Goal: Task Accomplishment & Management: Manage account settings

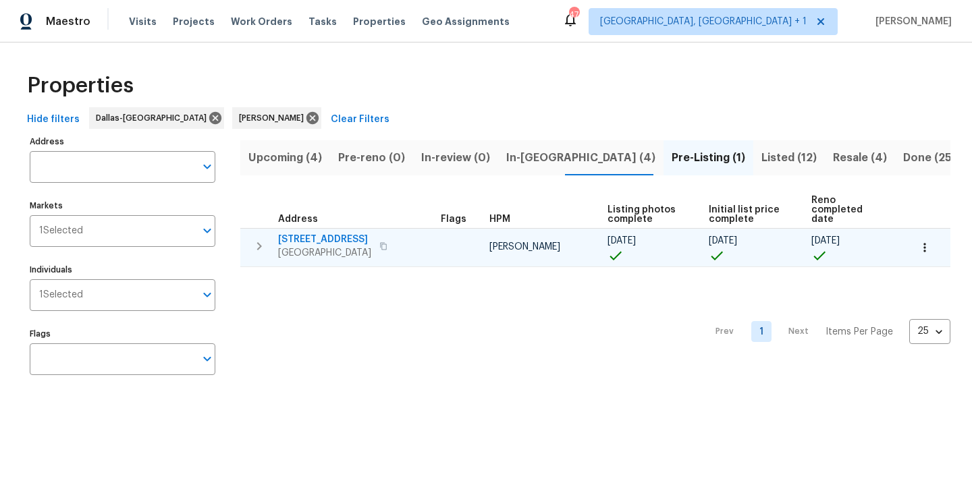
click at [323, 233] on span "[STREET_ADDRESS]" at bounding box center [324, 239] width 93 height 13
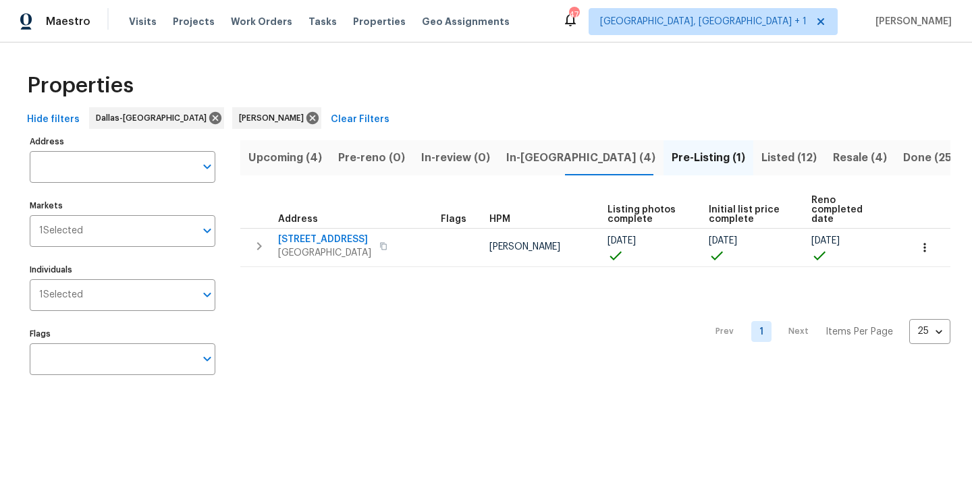
click at [512, 169] on button "In-[GEOGRAPHIC_DATA] (4)" at bounding box center [580, 157] width 165 height 35
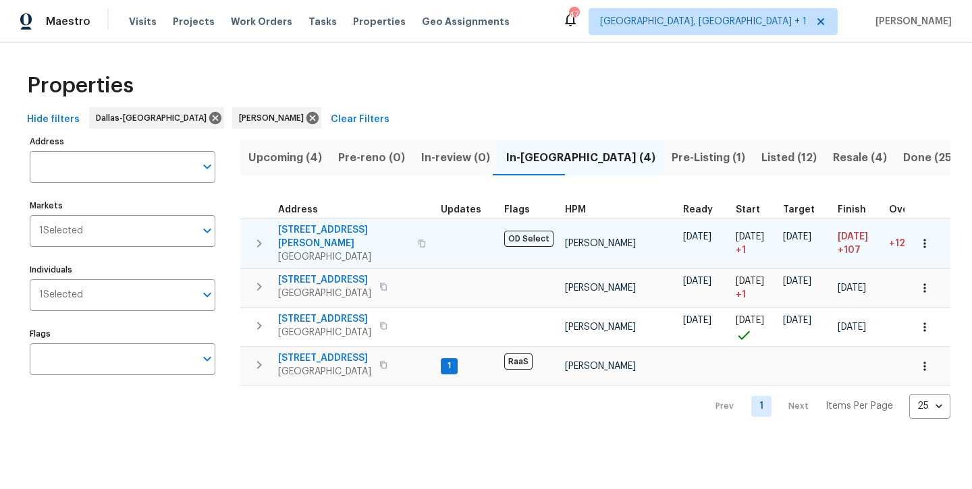
click at [322, 228] on span "2334 Hill N Dale Dr" at bounding box center [344, 236] width 132 height 27
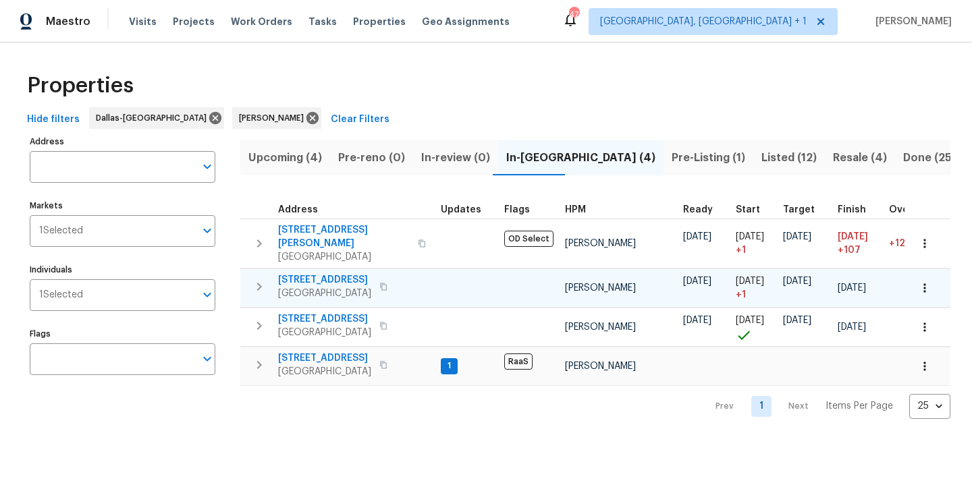
click at [307, 273] on span "3724 Tulip Tree Dr" at bounding box center [324, 279] width 93 height 13
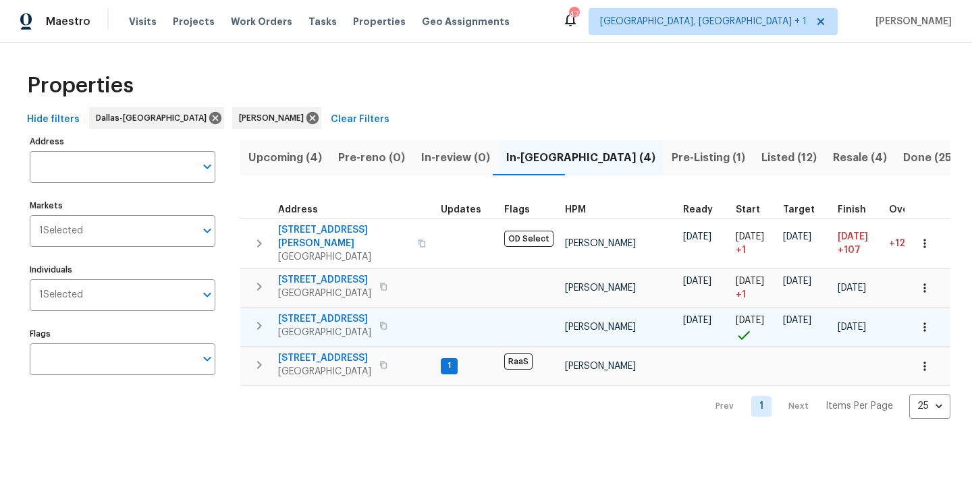
click at [325, 312] on span "8712 Trace Ridge Pkwy" at bounding box center [324, 318] width 93 height 13
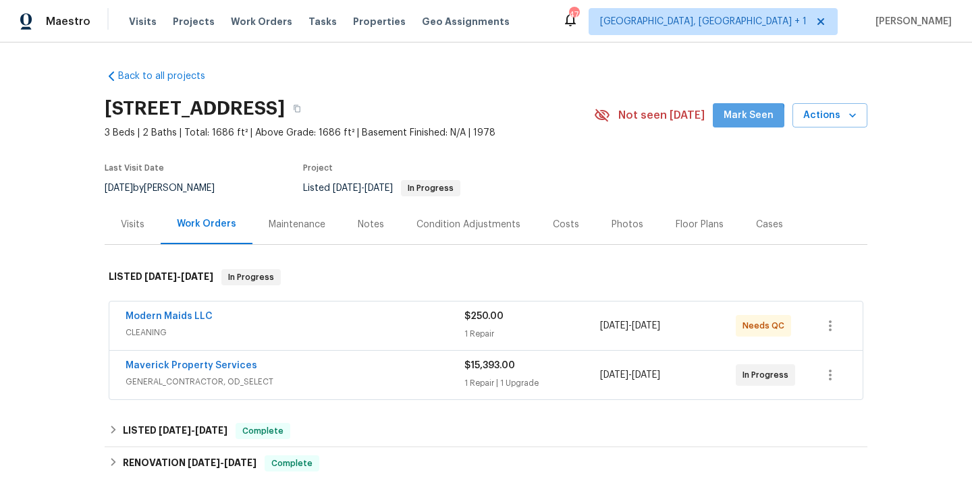
click at [732, 121] on span "Mark Seen" at bounding box center [748, 115] width 50 height 17
click at [816, 113] on span "Actions" at bounding box center [829, 115] width 53 height 17
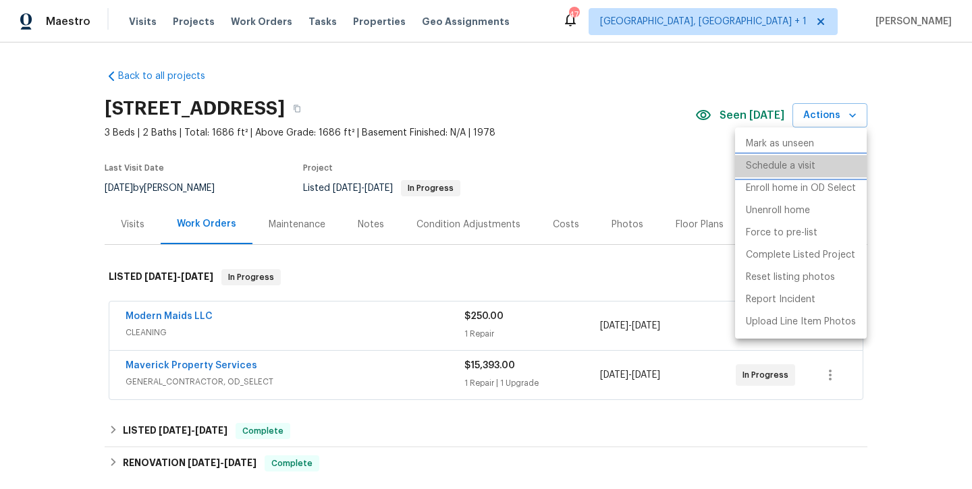
click at [765, 166] on p "Schedule a visit" at bounding box center [781, 166] width 70 height 14
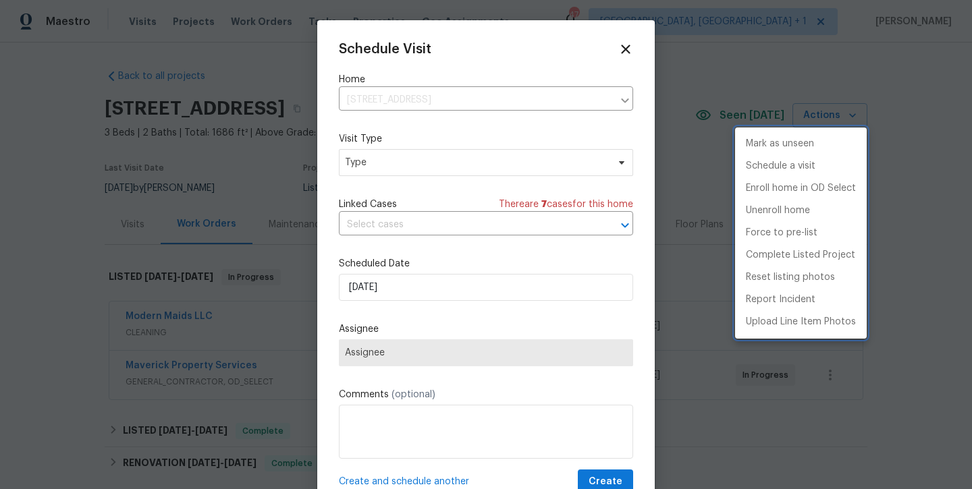
click at [454, 167] on div at bounding box center [486, 244] width 972 height 489
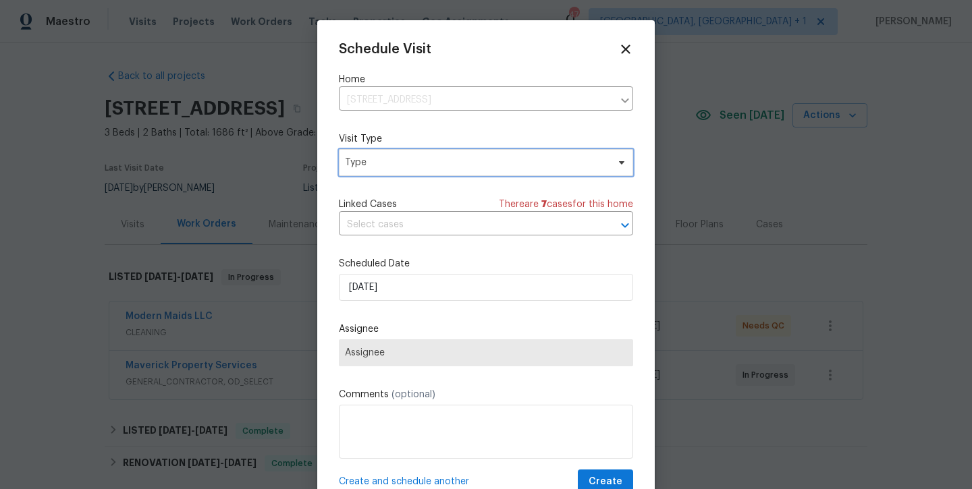
click at [454, 166] on span "Type" at bounding box center [476, 162] width 263 height 13
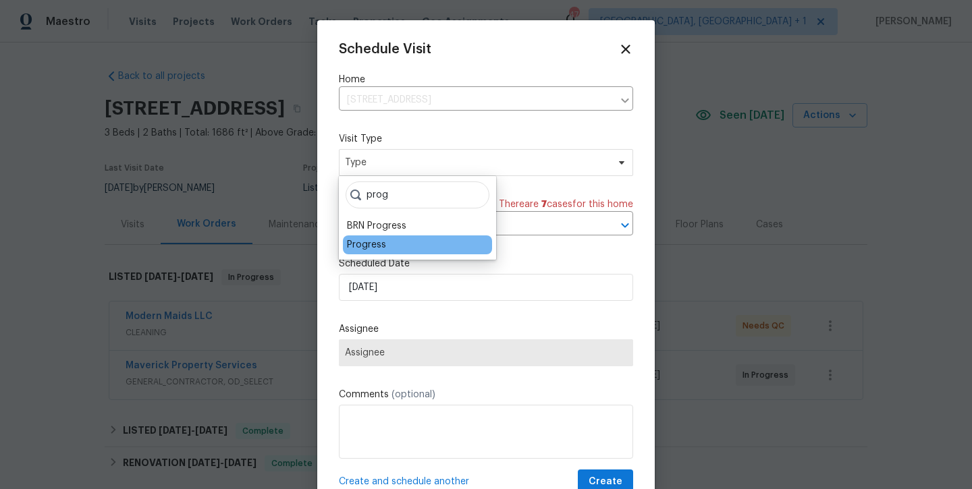
type input "prog"
click at [372, 245] on div "Progress" at bounding box center [366, 244] width 39 height 13
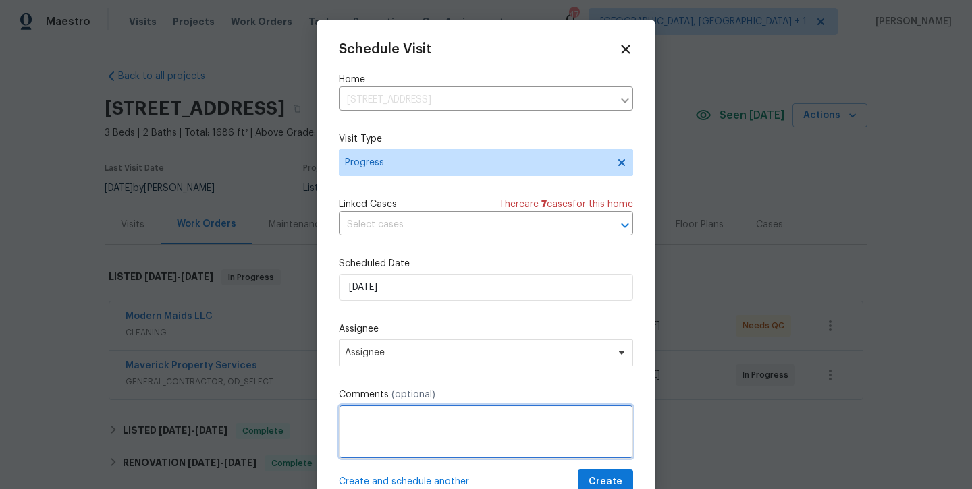
click at [366, 413] on textarea at bounding box center [486, 432] width 294 height 54
type textarea "Take new interior listing photos."
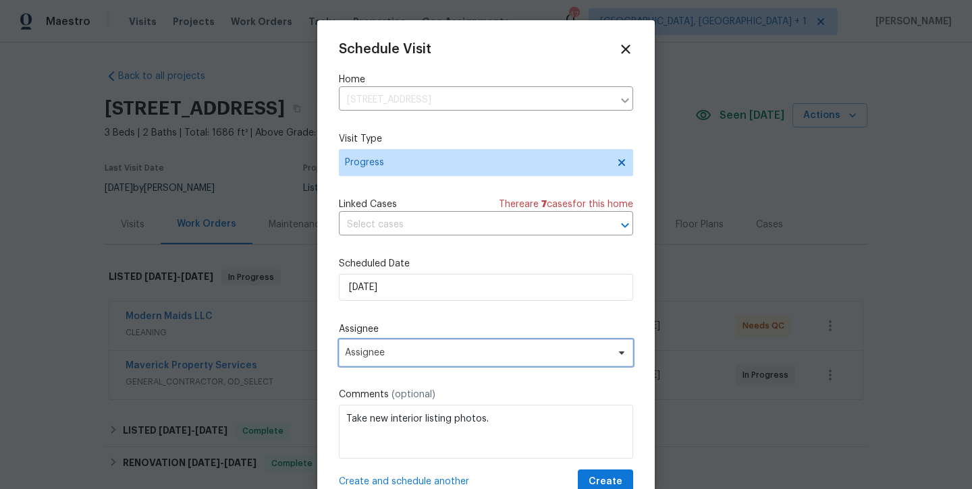
click at [410, 343] on span "Assignee" at bounding box center [486, 352] width 294 height 27
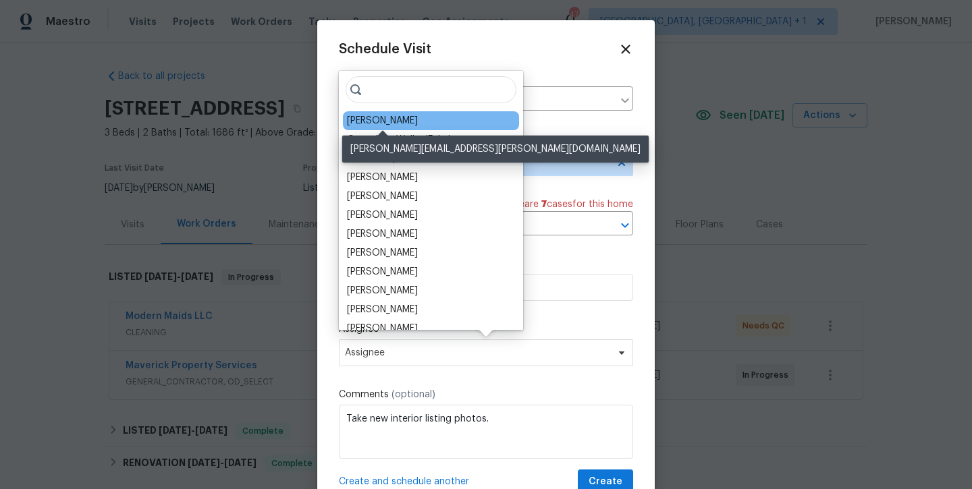
click at [392, 124] on div "[PERSON_NAME]" at bounding box center [382, 120] width 71 height 13
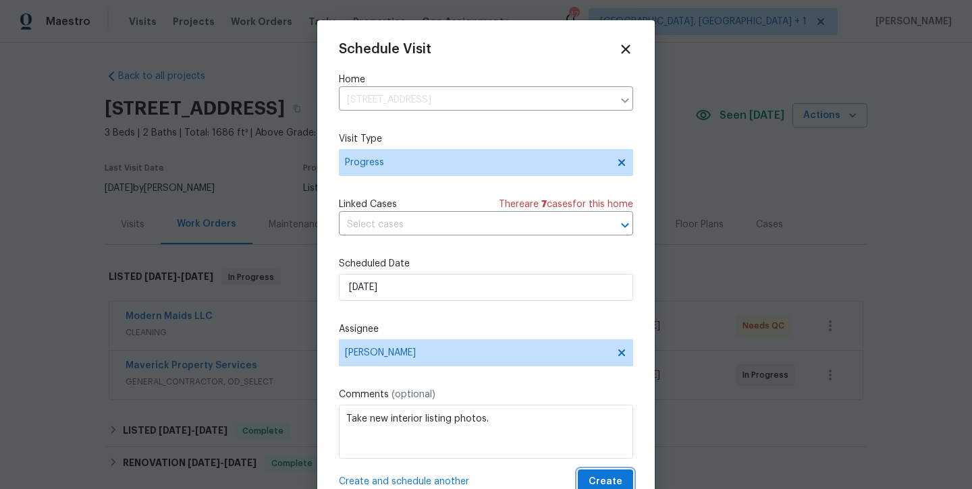
click at [593, 477] on span "Create" at bounding box center [605, 482] width 34 height 17
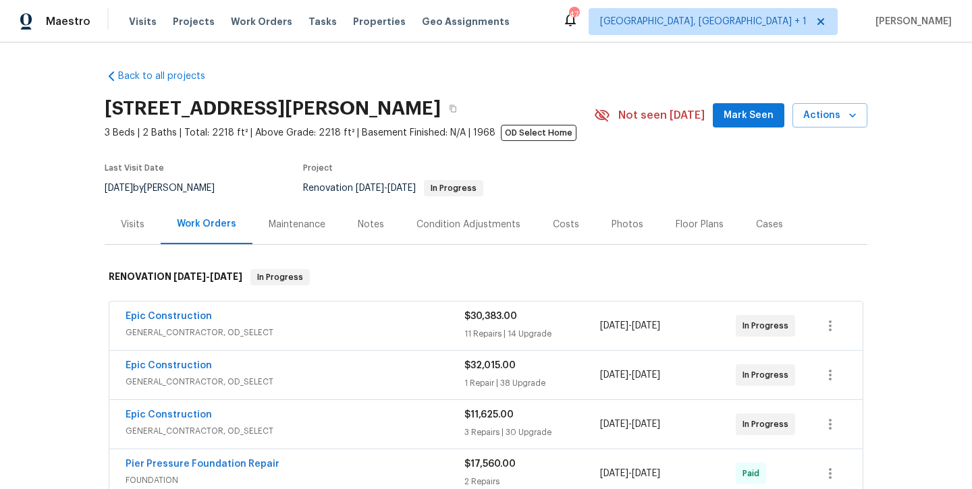
click at [769, 119] on span "Mark Seen" at bounding box center [748, 115] width 50 height 17
click at [375, 222] on div "Notes" at bounding box center [371, 224] width 26 height 13
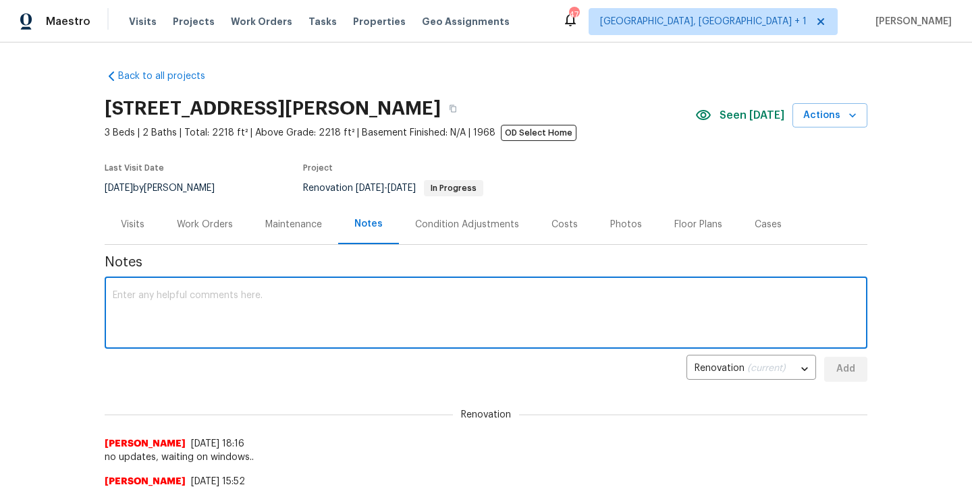
click at [343, 318] on textarea at bounding box center [486, 314] width 746 height 47
type textarea "awaiting window install.."
click at [856, 364] on span "Add" at bounding box center [846, 369] width 22 height 17
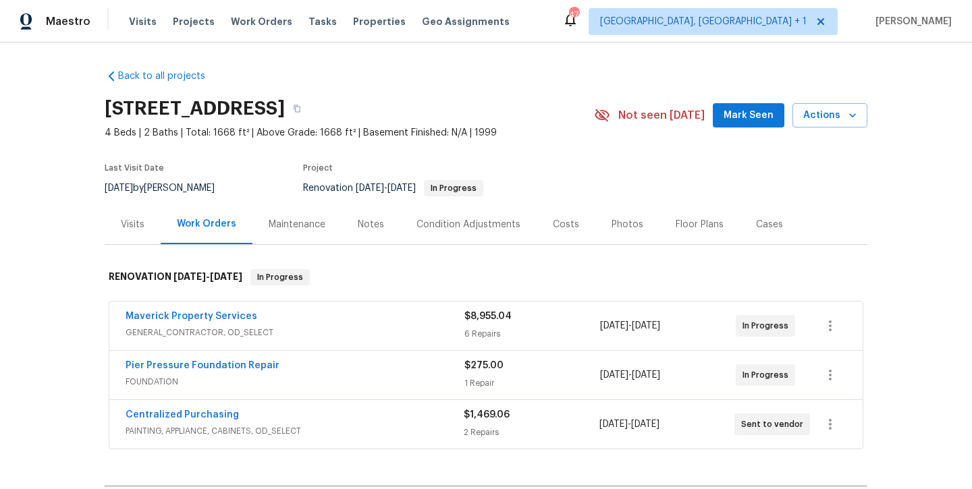
click at [744, 119] on span "Mark Seen" at bounding box center [748, 115] width 50 height 17
click at [375, 229] on div "Notes" at bounding box center [371, 224] width 26 height 13
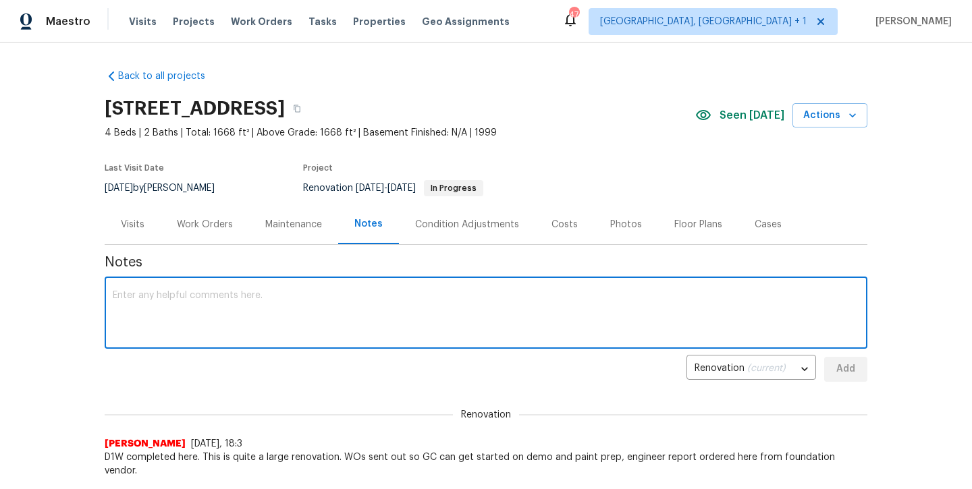
click at [351, 304] on textarea at bounding box center [486, 314] width 746 height 47
type textarea "GC started demo and paint prep today"
click at [854, 370] on span "Add" at bounding box center [846, 369] width 22 height 17
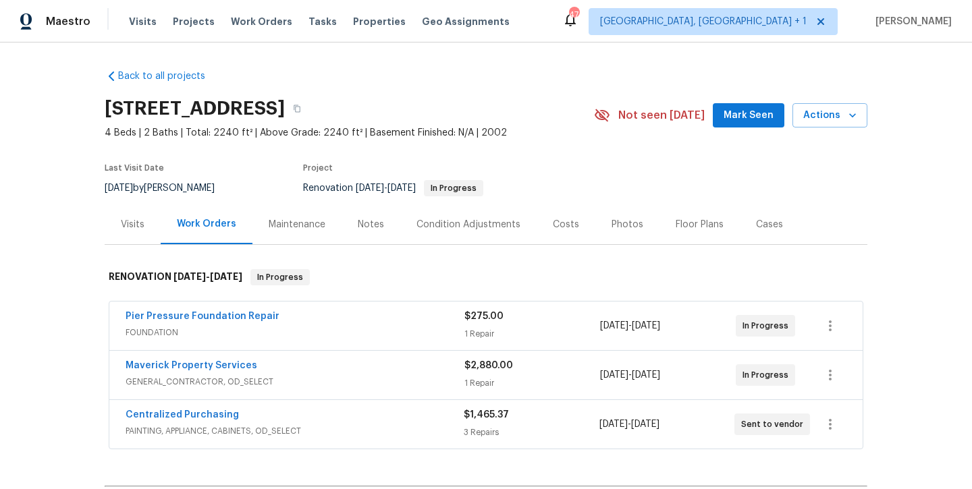
click at [759, 118] on span "Mark Seen" at bounding box center [748, 115] width 50 height 17
click at [365, 218] on div "Notes" at bounding box center [371, 224] width 26 height 13
